Goal: Obtain resource: Obtain resource

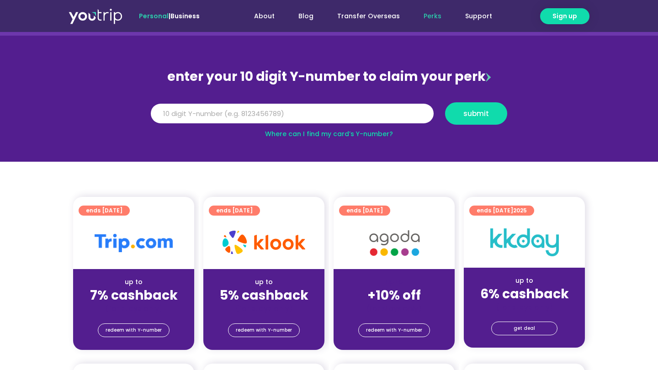
scroll to position [83, 0]
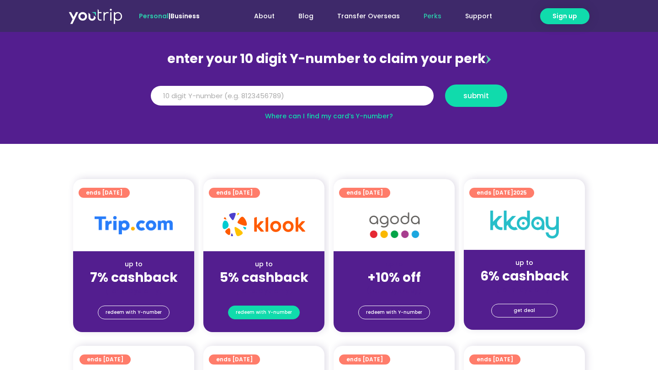
click at [272, 310] on span "redeem with Y-number" at bounding box center [264, 312] width 56 height 13
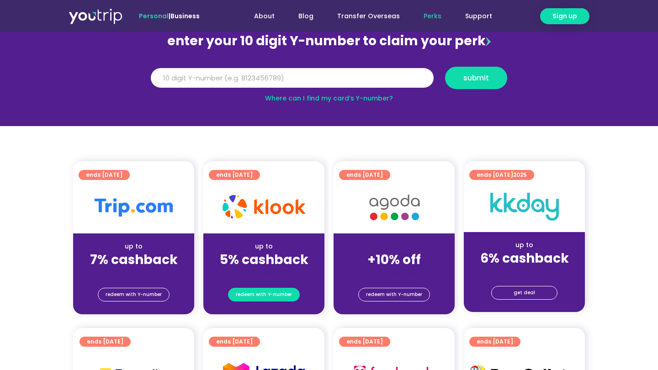
click at [273, 294] on span "redeem with Y-number" at bounding box center [264, 294] width 56 height 13
click at [272, 245] on div "up to" at bounding box center [264, 247] width 107 height 10
click at [265, 292] on span "redeem with Y-number" at bounding box center [264, 294] width 56 height 13
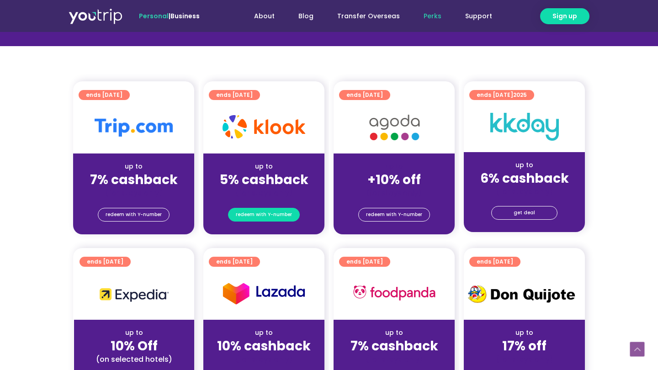
click at [268, 208] on span "redeem with Y-number" at bounding box center [264, 214] width 56 height 13
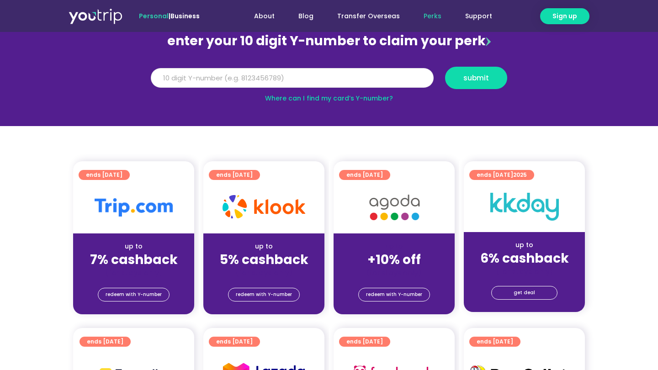
click at [297, 78] on input "Y Number" at bounding box center [292, 78] width 283 height 20
paste input "8169122527"
type input "8169122527"
click at [486, 78] on span "submit" at bounding box center [477, 78] width 26 height 7
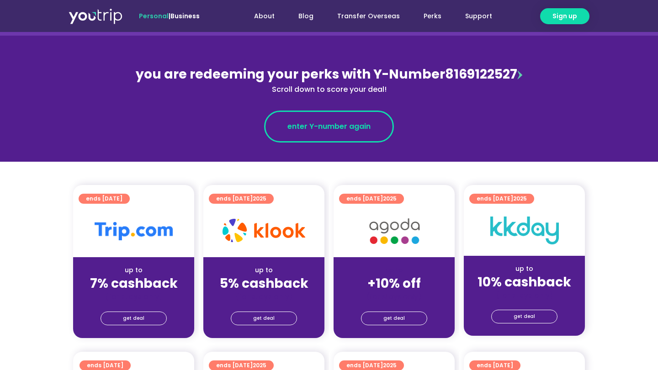
scroll to position [179, 0]
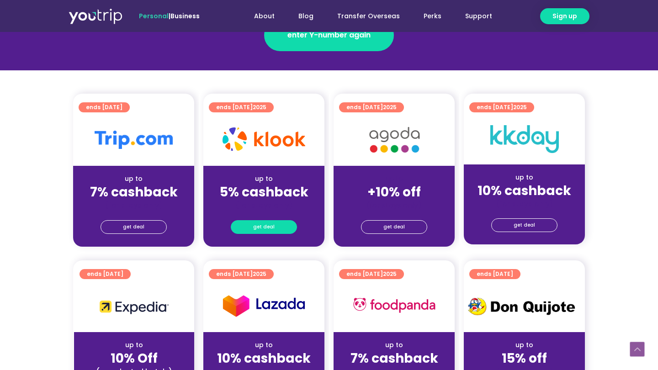
click at [268, 229] on span "get deal" at bounding box center [263, 227] width 21 height 13
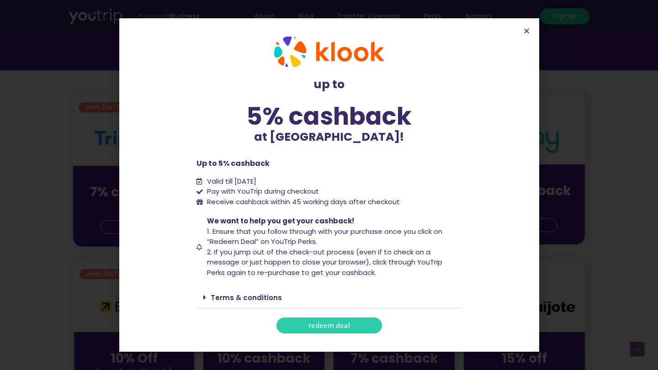
click at [293, 320] on link "redeem deal" at bounding box center [330, 326] width 106 height 16
